Goal: Information Seeking & Learning: Learn about a topic

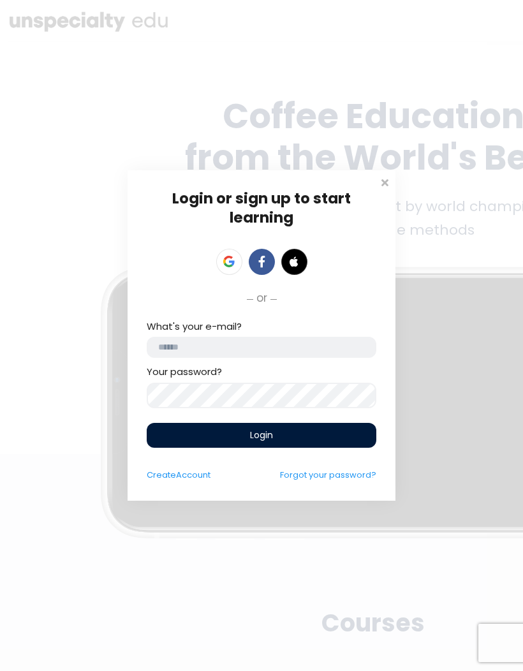
click at [286, 350] on input "email" at bounding box center [262, 347] width 230 height 21
type input "**********"
click at [299, 436] on div "Login" at bounding box center [262, 435] width 230 height 25
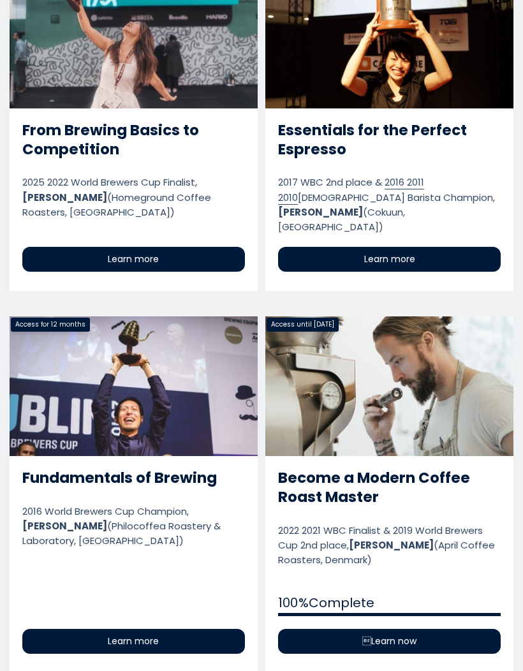
scroll to position [971, 0]
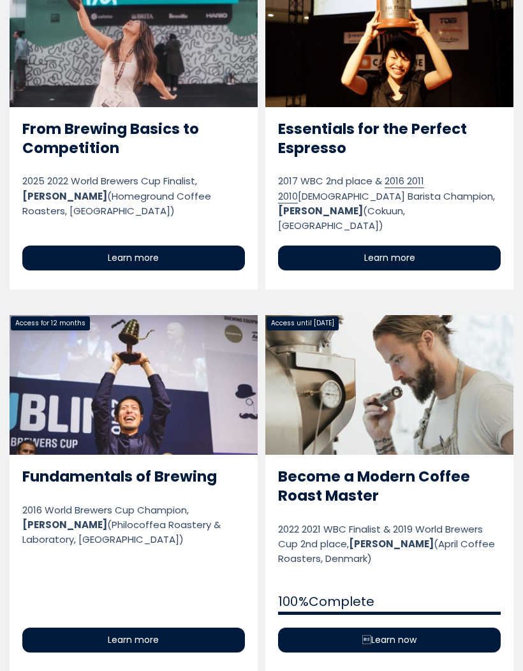
click at [437, 361] on link "Become a Modern Coffee Roast Master" at bounding box center [389, 493] width 248 height 356
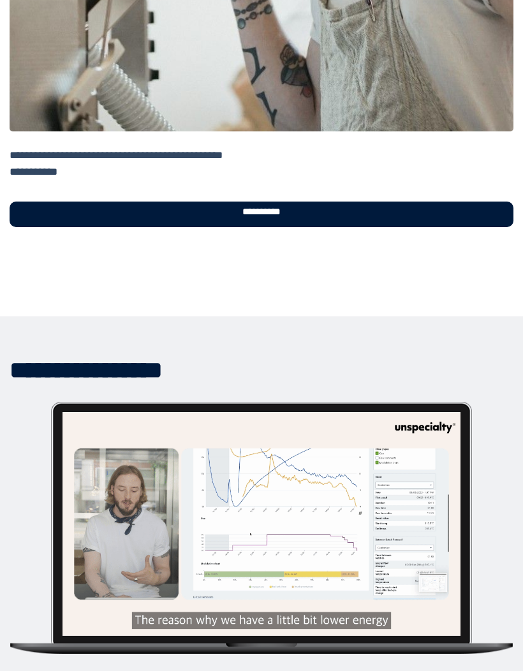
scroll to position [563, 0]
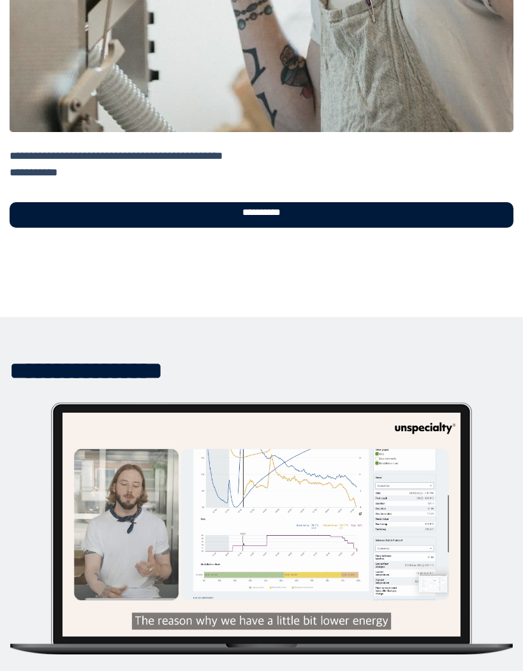
click at [164, 209] on div "**********" at bounding box center [262, 215] width 504 height 26
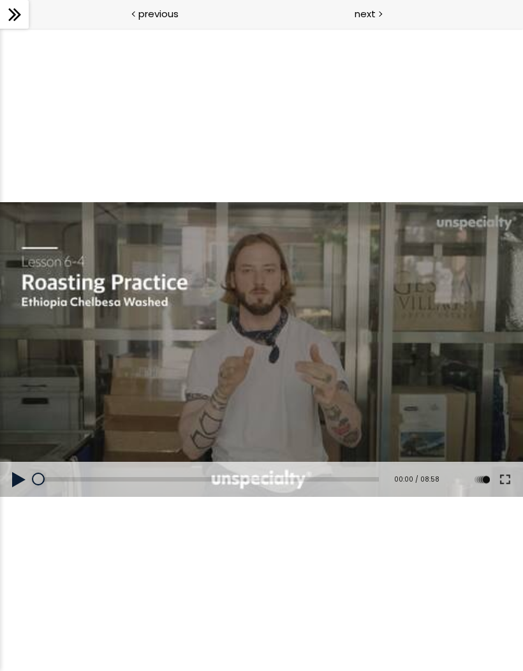
click at [22, 17] on icon at bounding box center [14, 14] width 19 height 19
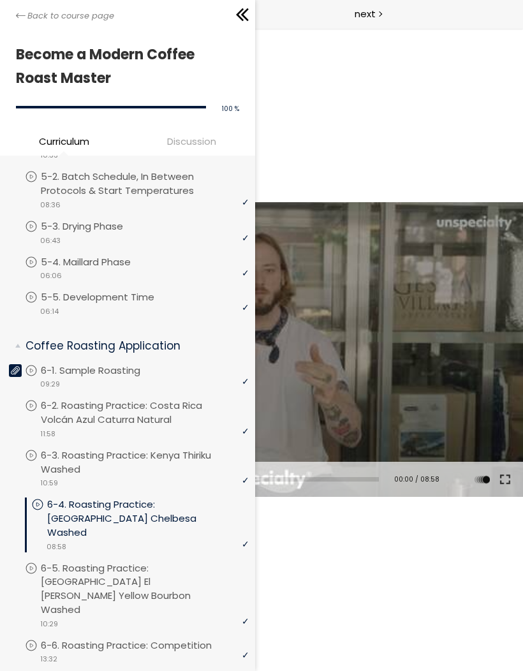
scroll to position [546, 0]
click at [87, 515] on p "6-4. Roasting Practice: Ethiopia Chelbesa Washed" at bounding box center [148, 517] width 202 height 41
click at [77, 510] on p "6-4. Roasting Practice: Ethiopia Chelbesa Washed" at bounding box center [148, 517] width 202 height 41
click at [70, 539] on div "video 08:58" at bounding box center [140, 545] width 218 height 13
click at [78, 505] on p "6-4. Roasting Practice: Ethiopia Chelbesa Washed" at bounding box center [148, 517] width 202 height 41
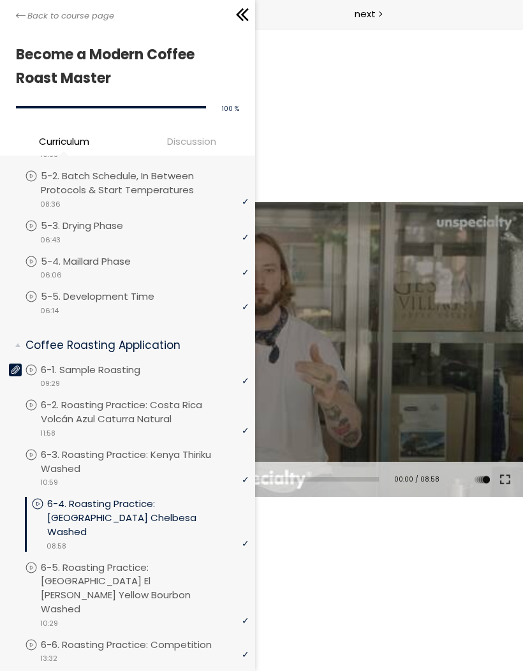
click at [97, 507] on p "6-4. Roasting Practice: Ethiopia Chelbesa Washed" at bounding box center [148, 517] width 202 height 41
click at [38, 499] on icon at bounding box center [37, 504] width 13 height 13
click at [242, 11] on icon at bounding box center [242, 14] width 19 height 19
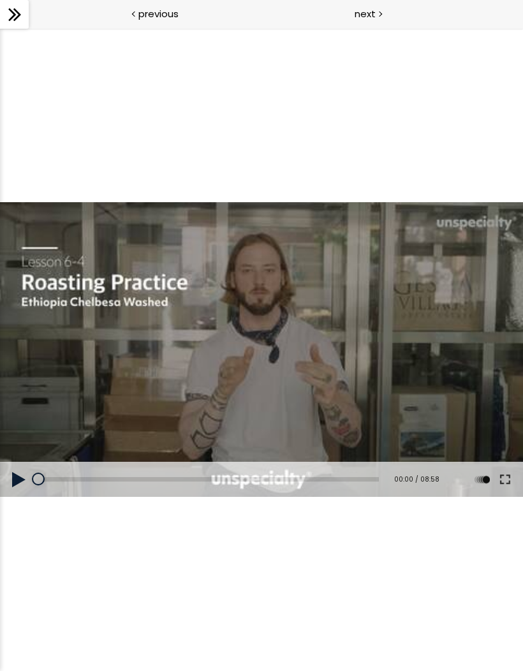
click at [329, 347] on div at bounding box center [261, 349] width 523 height 294
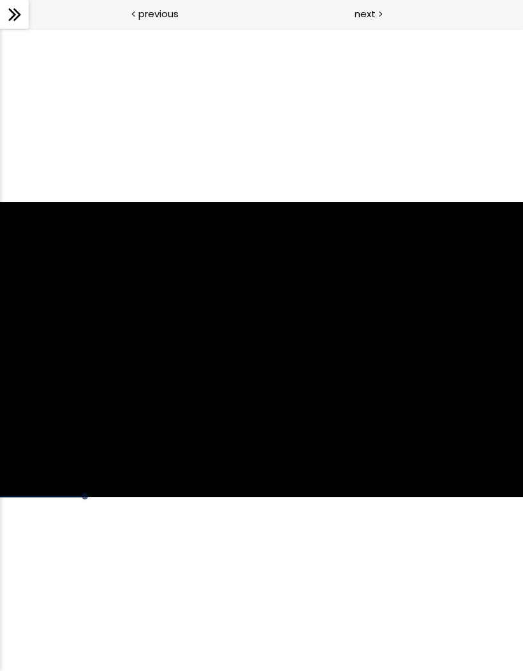
click at [15, 8] on icon at bounding box center [14, 14] width 19 height 19
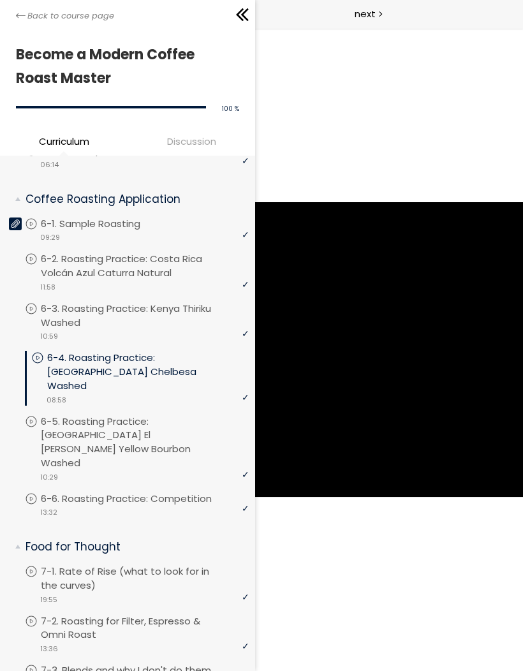
scroll to position [693, 0]
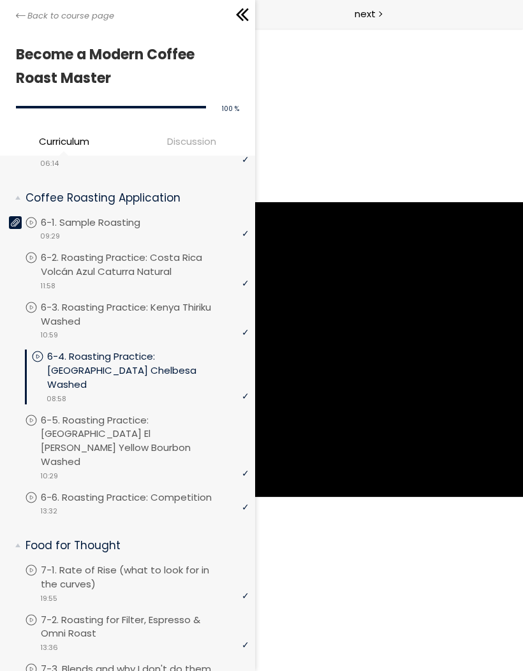
click at [236, 8] on icon at bounding box center [242, 14] width 19 height 19
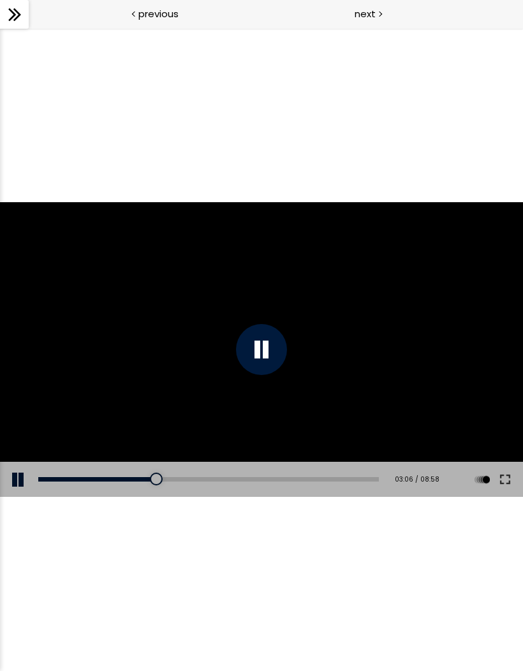
click at [265, 336] on div at bounding box center [261, 349] width 51 height 51
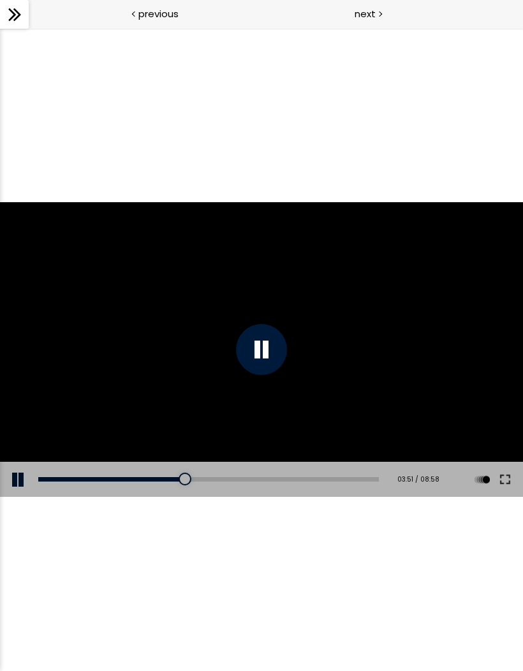
click at [17, 15] on icon at bounding box center [14, 14] width 19 height 19
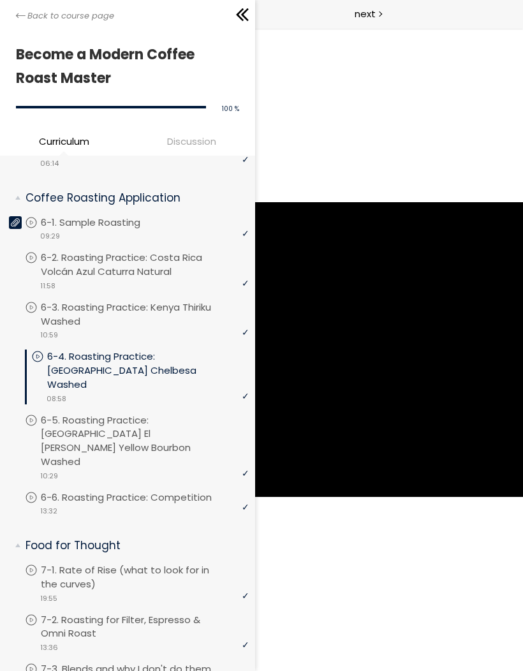
click at [75, 308] on p "6-3. Roasting Practice: Kenya Thiriku Washed" at bounding box center [145, 315] width 208 height 28
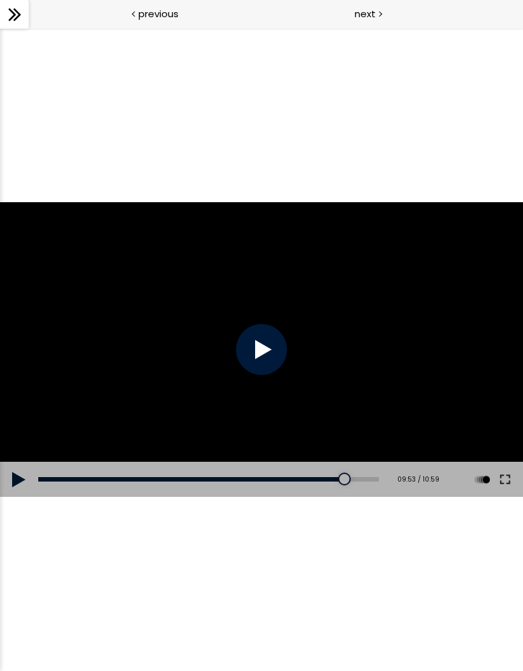
click at [258, 334] on div at bounding box center [261, 349] width 51 height 51
click at [338, 482] on div at bounding box center [344, 479] width 13 height 13
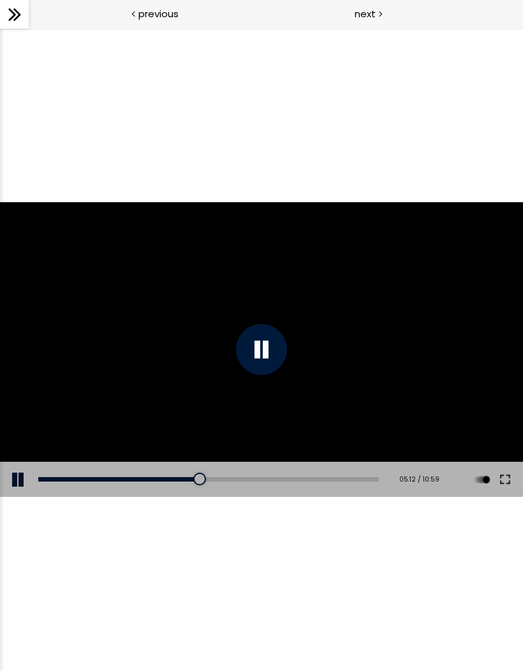
click at [107, 380] on div at bounding box center [261, 349] width 523 height 294
